Goal: Task Accomplishment & Management: Manage account settings

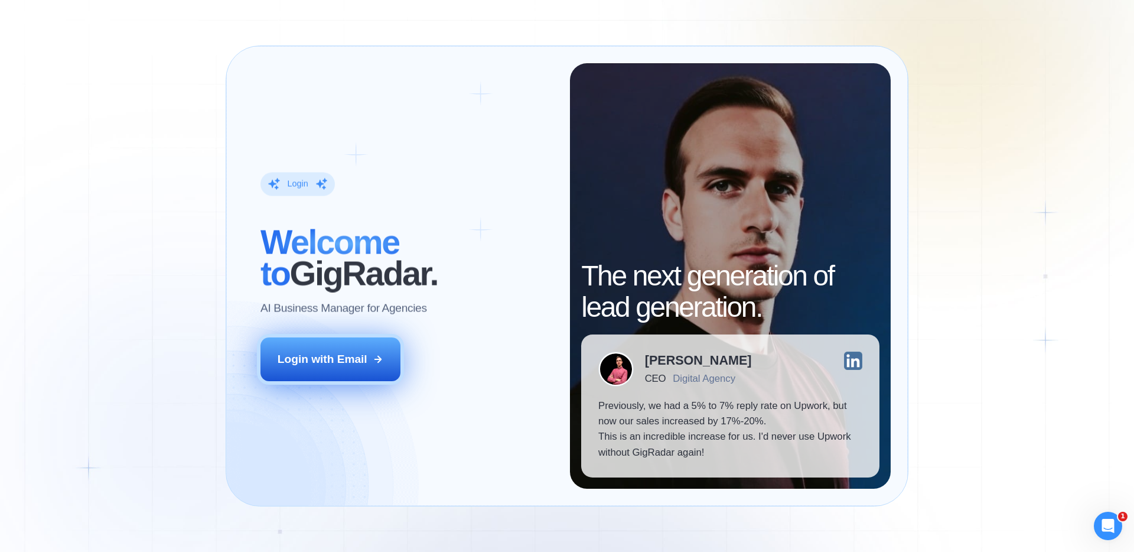
click at [327, 371] on button "Login with Email" at bounding box center [330, 359] width 141 height 44
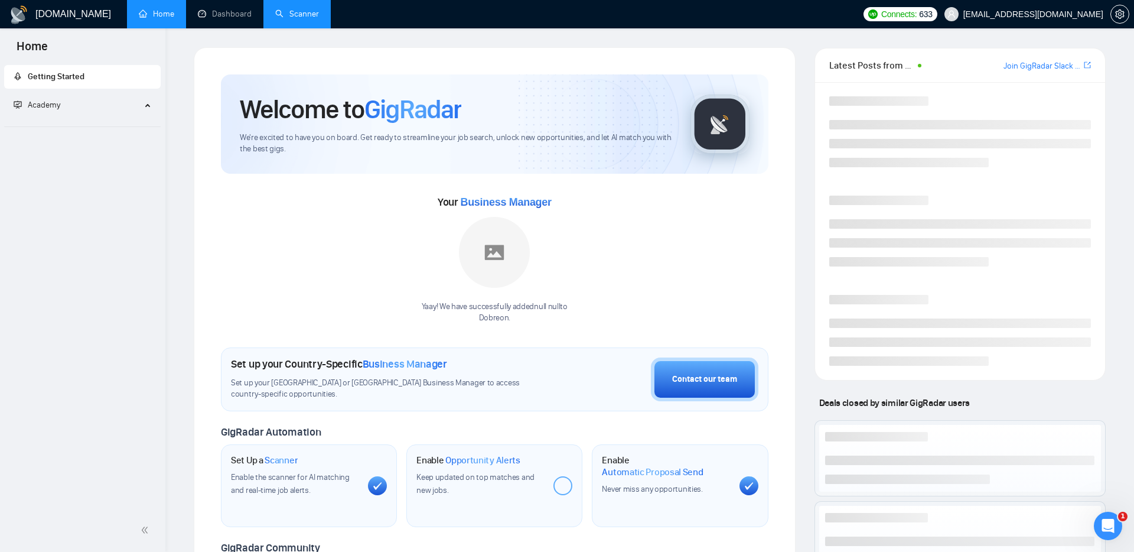
click at [294, 17] on link "Scanner" at bounding box center [297, 14] width 44 height 10
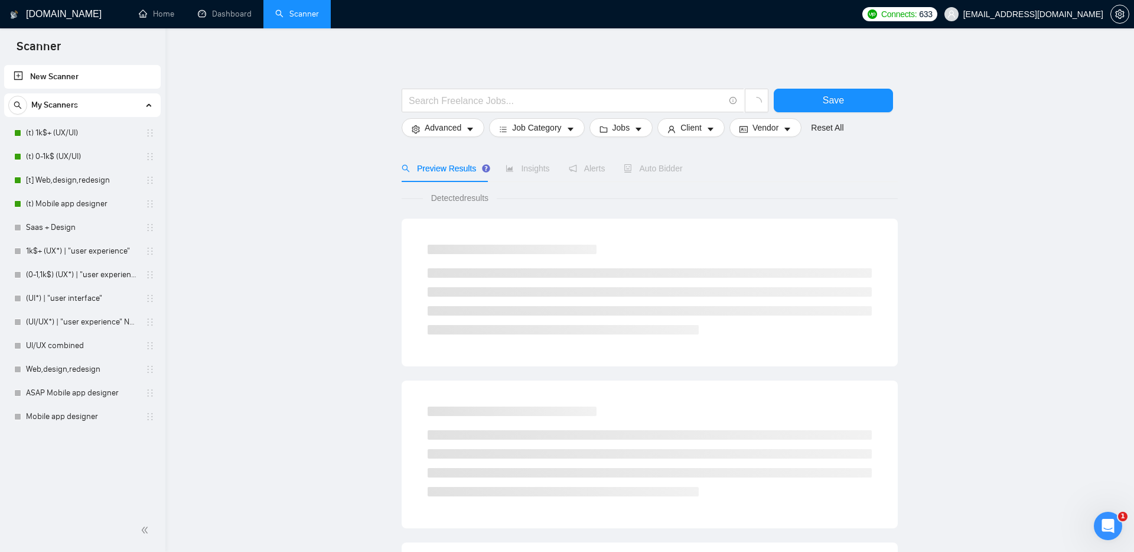
click at [945, 21] on div "Connects: 633 nikita0gavr@gmail.com" at bounding box center [995, 14] width 267 height 28
click at [951, 6] on div "Connects: 633 nikita0gavr@gmail.com" at bounding box center [995, 14] width 267 height 28
click at [1117, 11] on icon "setting" at bounding box center [1119, 13] width 9 height 9
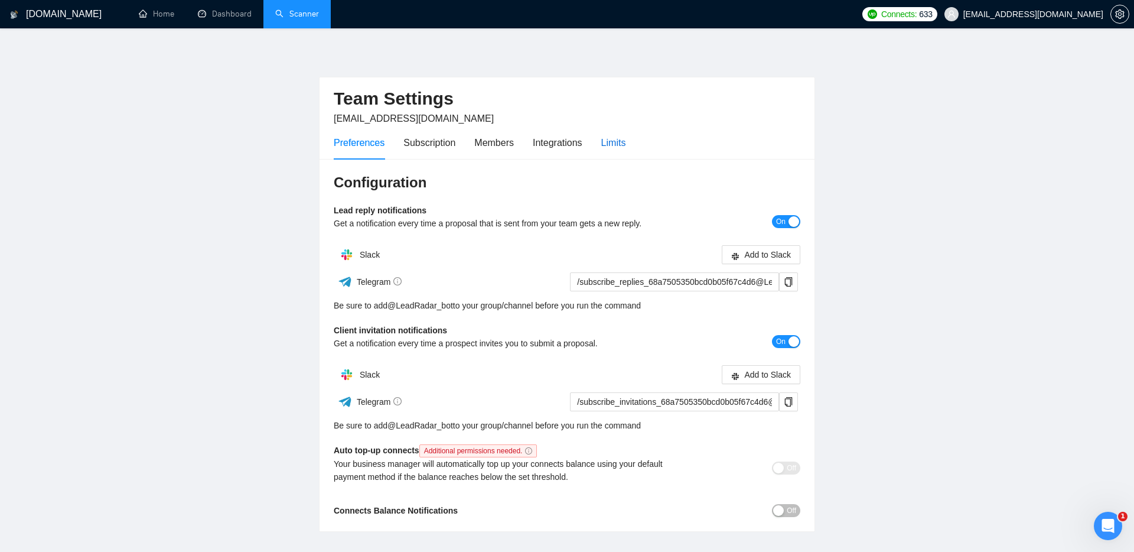
click at [626, 141] on div "Limits" at bounding box center [613, 142] width 25 height 15
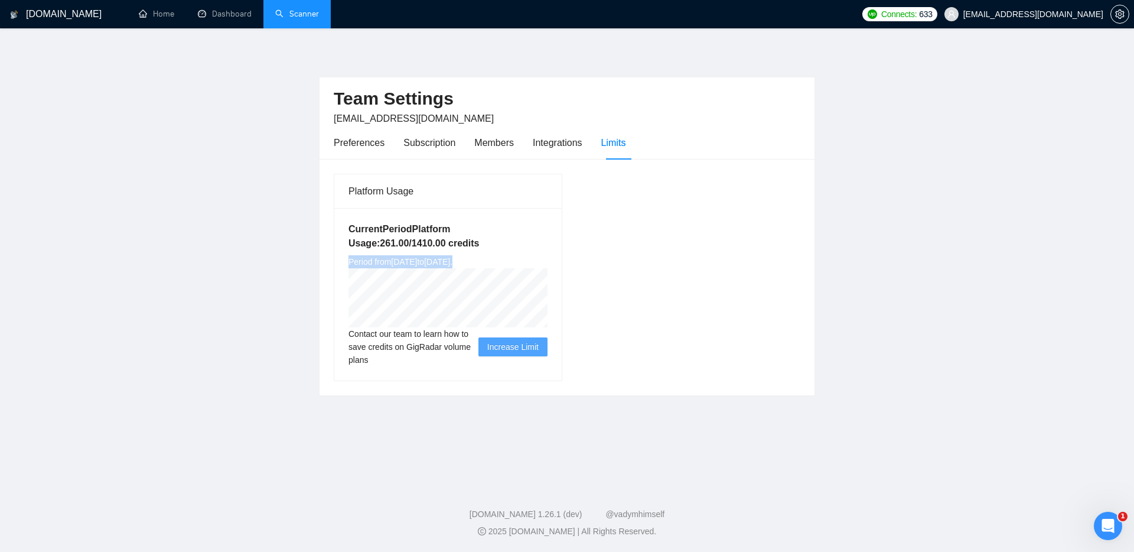
drag, startPoint x: 347, startPoint y: 260, endPoint x: 549, endPoint y: 259, distance: 201.4
click at [549, 259] on div "Current Period Platform Usage: 261.00 / 1410.00 credits Period from Thu Aug 21 …" at bounding box center [447, 294] width 227 height 172
drag, startPoint x: 544, startPoint y: 263, endPoint x: 346, endPoint y: 229, distance: 201.4
click at [346, 229] on div "Current Period Platform Usage: 261.00 / 1410.00 credits Period from Thu Aug 21 …" at bounding box center [447, 294] width 227 height 172
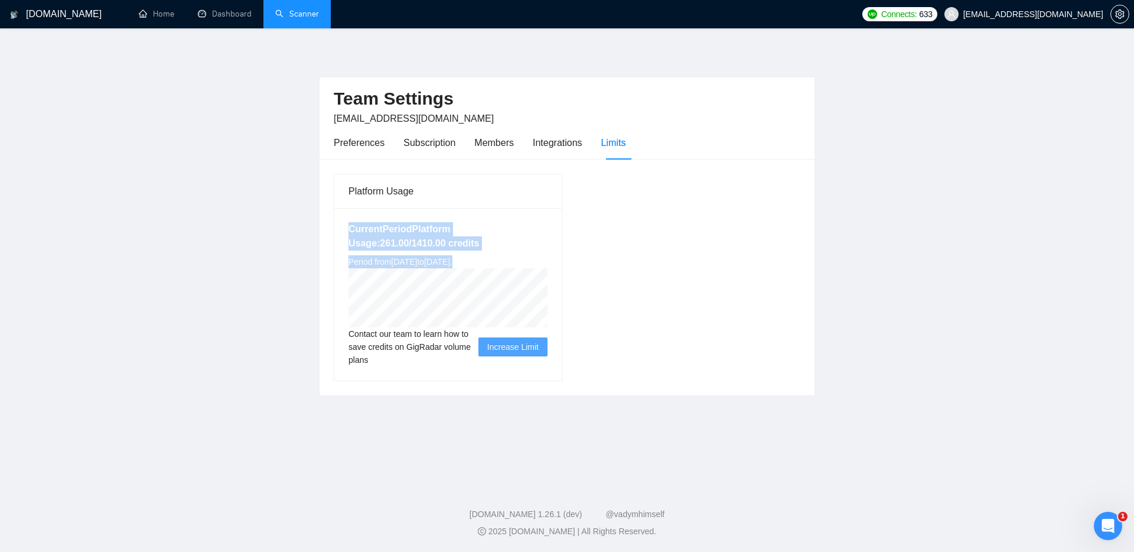
click at [346, 229] on div "Current Period Platform Usage: 261.00 / 1410.00 credits Period from Thu Aug 21 …" at bounding box center [447, 294] width 227 height 172
drag, startPoint x: 341, startPoint y: 226, endPoint x: 550, endPoint y: 264, distance: 212.6
click at [550, 264] on div "Current Period Platform Usage: 261.00 / 1410.00 credits Period from Thu Aug 21 …" at bounding box center [447, 294] width 227 height 172
